Goal: Task Accomplishment & Management: Complete application form

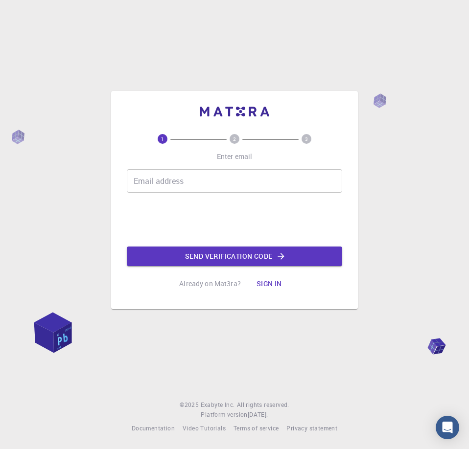
click at [260, 189] on input "Email address" at bounding box center [234, 180] width 215 height 23
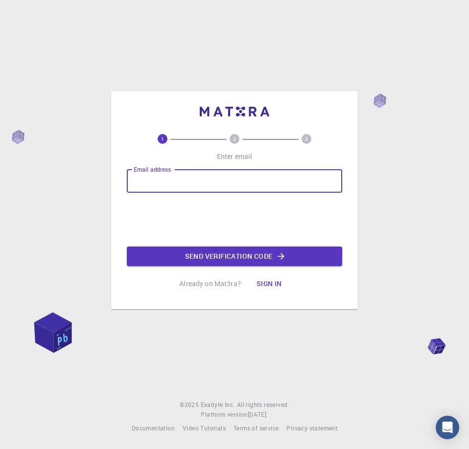
type input "[EMAIL_ADDRESS][DOMAIN_NAME]"
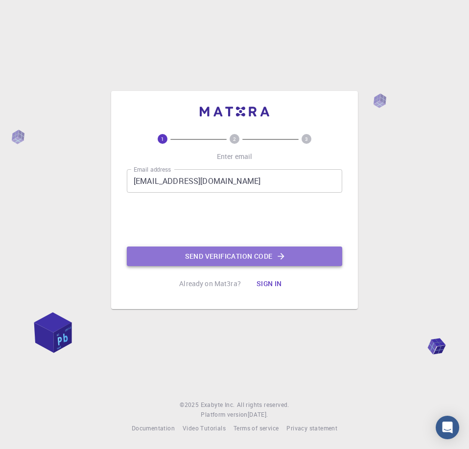
click at [248, 255] on button "Send verification code" at bounding box center [234, 257] width 215 height 20
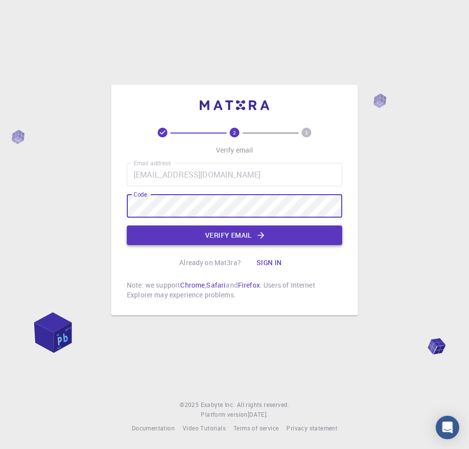
click at [235, 231] on button "Verify email" at bounding box center [234, 235] width 215 height 20
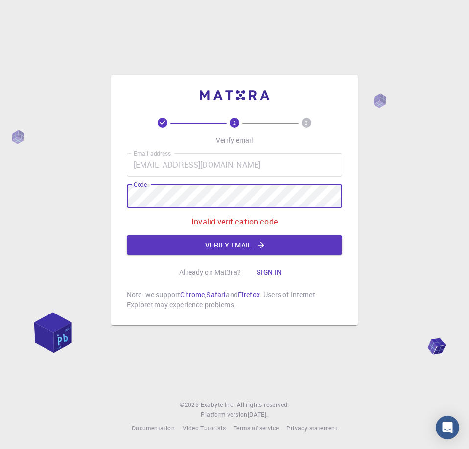
click at [0, 178] on html "2 3 Verify email Email address [EMAIL_ADDRESS][DOMAIN_NAME] Email address Code …" at bounding box center [234, 224] width 469 height 449
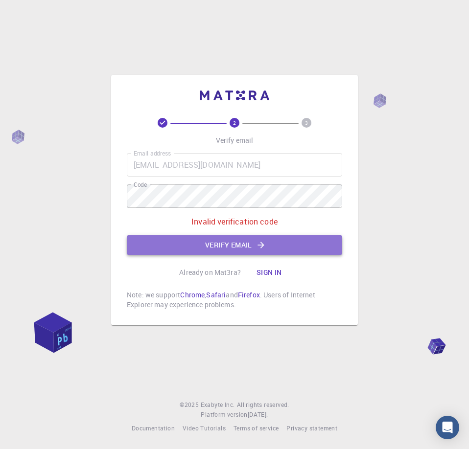
click at [216, 244] on button "Verify email" at bounding box center [234, 245] width 215 height 20
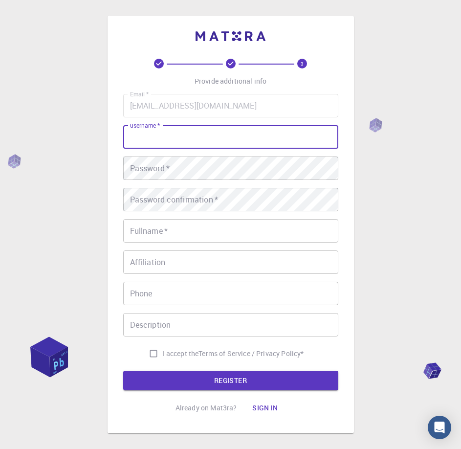
click at [201, 139] on input "username   *" at bounding box center [230, 136] width 215 height 23
type input "hikxx"
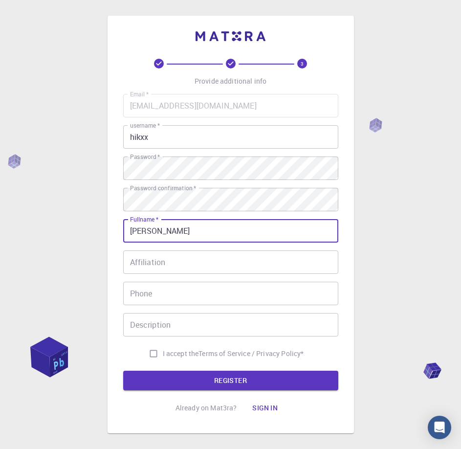
type input "[PERSON_NAME]"
type input "575074259"
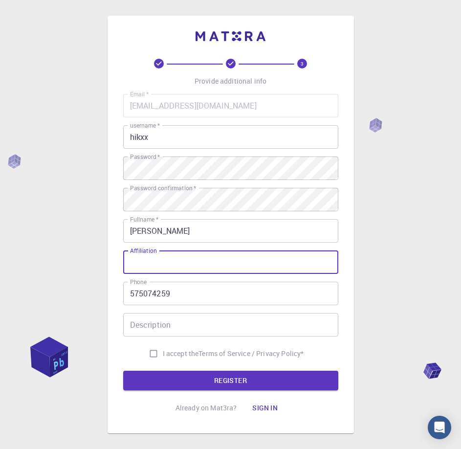
click at [224, 263] on input "Affiliation" at bounding box center [230, 261] width 215 height 23
type input "idk"
click at [173, 333] on input "Description" at bounding box center [230, 324] width 215 height 23
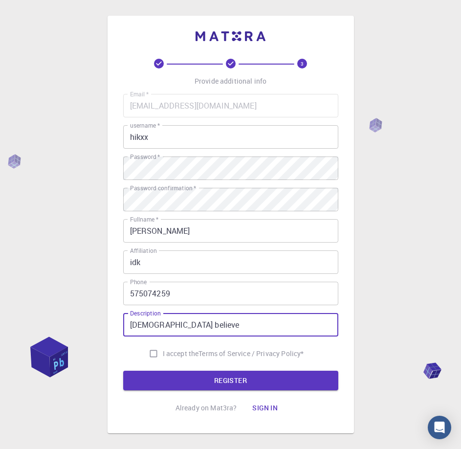
type input "[DEMOGRAPHIC_DATA] believe"
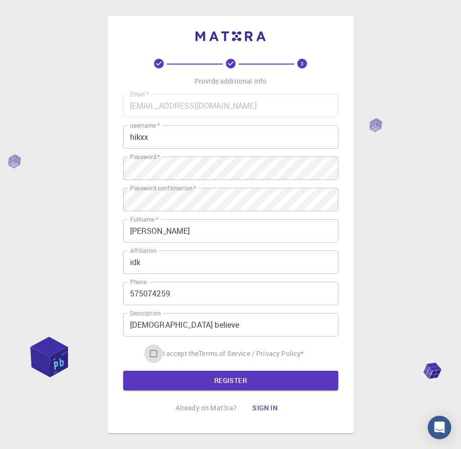
click at [154, 357] on input "I accept the Terms of Service / Privacy Policy *" at bounding box center [153, 353] width 19 height 19
checkbox input "true"
click at [200, 381] on button "REGISTER" at bounding box center [230, 381] width 215 height 20
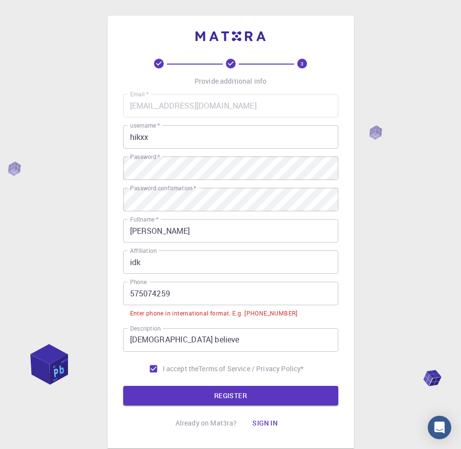
click at [130, 296] on input "575074259" at bounding box center [230, 293] width 215 height 23
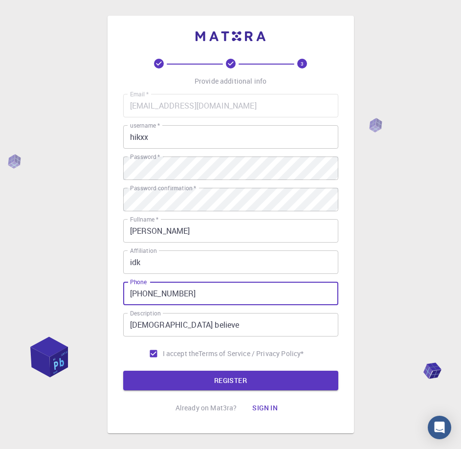
type input "[PHONE_NUMBER]"
click at [123, 371] on button "REGISTER" at bounding box center [230, 381] width 215 height 20
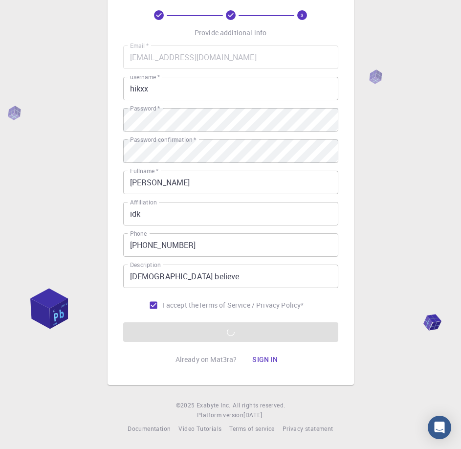
scroll to position [49, 0]
